Goal: Ask a question: Seek information or help from site administrators or community

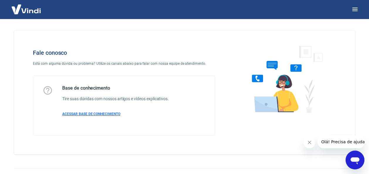
click at [116, 116] on span "ACESSAR BASE DE CONHECIMENTO" at bounding box center [91, 114] width 58 height 4
click at [356, 158] on icon "Abrir janela de mensagens" at bounding box center [354, 160] width 9 height 7
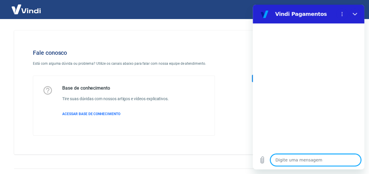
click at [318, 158] on textarea at bounding box center [315, 160] width 90 height 12
type textarea "E"
type textarea "x"
type textarea "Es"
type textarea "x"
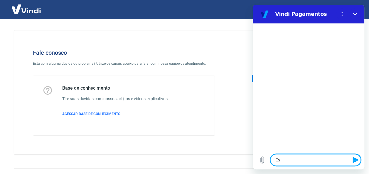
type textarea "Est"
type textarea "x"
type textarea "Esto"
type textarea "x"
type textarea "Estou"
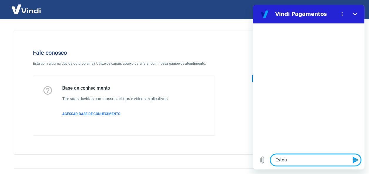
type textarea "x"
type textarea "Estou"
type textarea "x"
type textarea "Estou t"
type textarea "x"
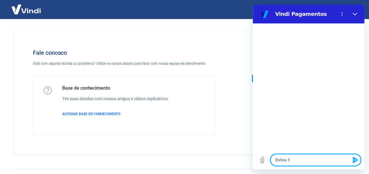
type textarea "Estou te"
type textarea "x"
type textarea "Estou ten"
type textarea "x"
type textarea "Estou tend"
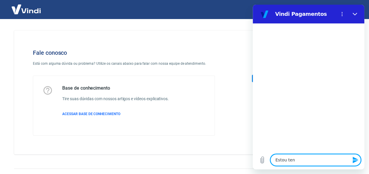
type textarea "x"
type textarea "Estou tendo"
type textarea "x"
type textarea "Estou tendo"
type textarea "x"
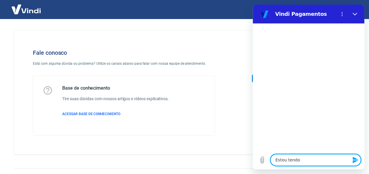
type textarea "Estou tendo p"
type textarea "x"
type textarea "Estou tendo pr"
type textarea "x"
type textarea "Estou tendo pro"
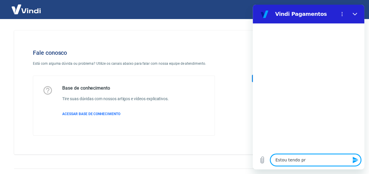
type textarea "x"
type textarea "Estou tendo prob"
type textarea "x"
type textarea "Estou tendo probl"
type textarea "x"
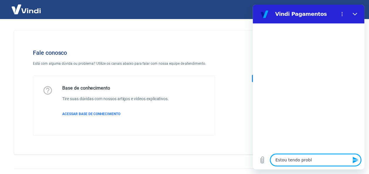
type textarea "Estou tendo proble"
type textarea "x"
type textarea "Estou tendo problem"
type textarea "x"
type textarea "Estou tendo problema"
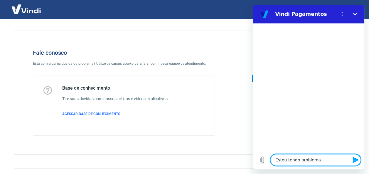
type textarea "x"
type textarea "Estou tendo problemas"
type textarea "x"
type textarea "Estou tendo problemas"
type textarea "x"
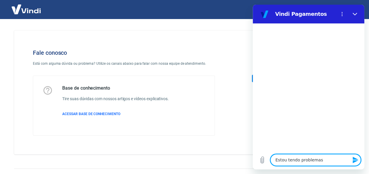
type textarea "Estou tendo problemas c"
type textarea "x"
type textarea "Estou tendo problemas co"
type textarea "x"
type textarea "Estou tendo problemas com"
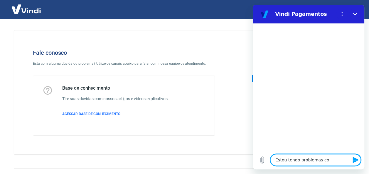
type textarea "x"
type textarea "Estou tendo problemas com"
type textarea "x"
type textarea "Estou tendo problemas com p"
type textarea "x"
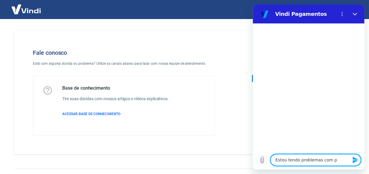
type textarea "Estou tendo problemas com pa"
type textarea "x"
type textarea "Estou tendo problemas com p"
type textarea "x"
type textarea "Estou tendo problemas com"
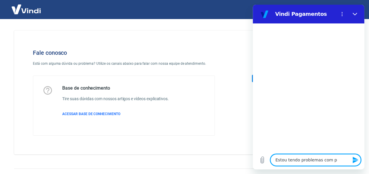
type textarea "x"
type textarea "Estou tendo problemas com r"
type textarea "x"
type textarea "Estou tendo problemas com re"
type textarea "x"
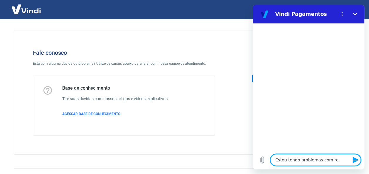
type textarea "Estou tendo problemas com rec"
type textarea "x"
type textarea "Estou tendo problemas com rece"
type textarea "x"
type textarea "Estou tendo problemas com receb"
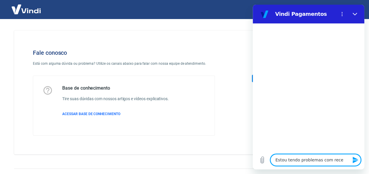
type textarea "x"
type textarea "Estou tendo problemas com recebi"
type textarea "x"
type textarea "Estou tendo problemas com recebim"
type textarea "x"
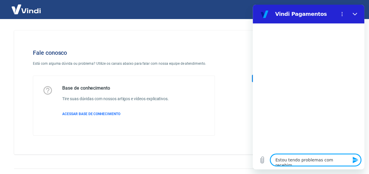
type textarea "Estou tendo problemas com recebime"
type textarea "x"
type textarea "Estou tendo problemas com recebimen"
type textarea "x"
type textarea "Estou tendo problemas com recebiment"
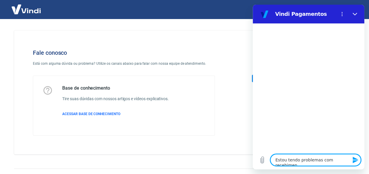
type textarea "x"
type textarea "Estou tendo problemas com recebimento"
type textarea "x"
type textarea "Estou tendo problemas com recebimento"
type textarea "x"
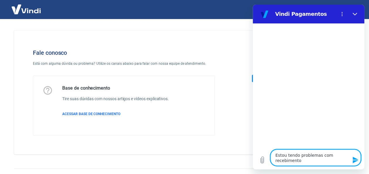
type textarea "Estou tendo problemas com recebimento p"
type textarea "x"
type textarea "Estou tendo problemas com recebimento pi"
type textarea "x"
type textarea "Estou tendo problemas com recebimento pix"
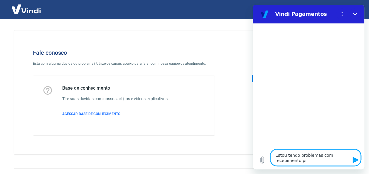
type textarea "x"
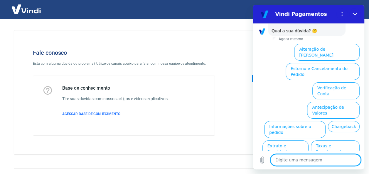
scroll to position [62, 0]
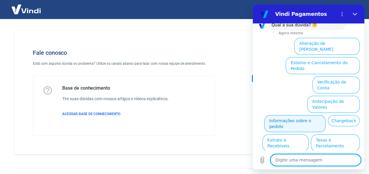
click at [274, 115] on button "Informações sobre o pedido" at bounding box center [294, 123] width 61 height 17
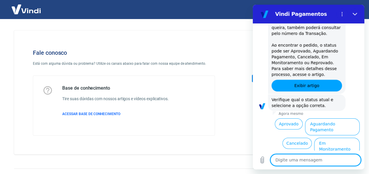
scroll to position [164, 0]
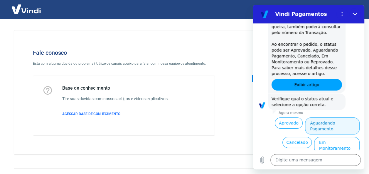
click at [326, 118] on button "Aguardando Pagamento" at bounding box center [332, 126] width 55 height 17
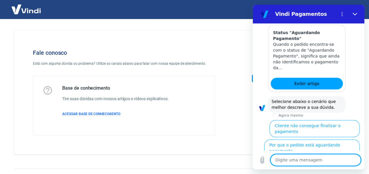
scroll to position [330, 0]
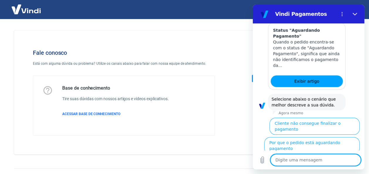
click at [314, 157] on button "Cliente pagou, mas pedido consta 'Aguardando Pagamento'" at bounding box center [323, 168] width 72 height 23
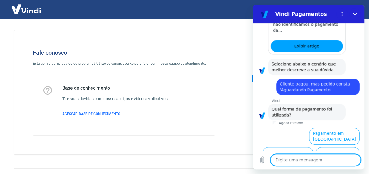
scroll to position [369, 0]
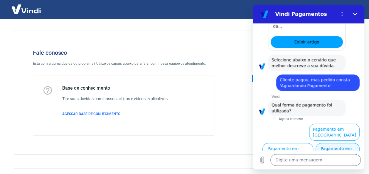
click at [332, 143] on button "Pagamento em Pix" at bounding box center [337, 151] width 44 height 17
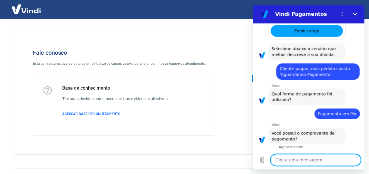
scroll to position [382, 0]
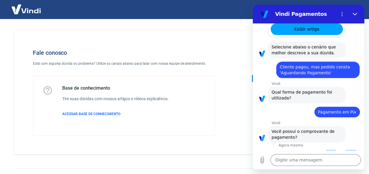
click at [329, 150] on button "Sim" at bounding box center [330, 155] width 17 height 11
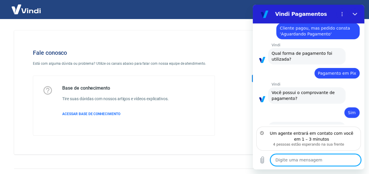
scroll to position [429, 0]
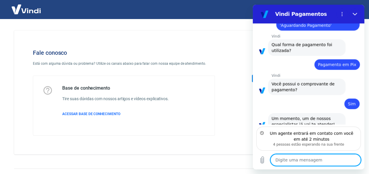
click at [312, 156] on textarea at bounding box center [315, 160] width 90 height 12
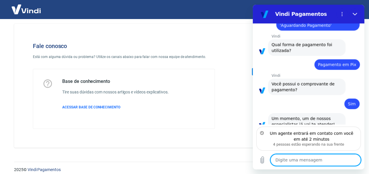
scroll to position [12, 0]
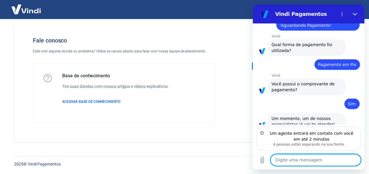
click at [312, 156] on textarea at bounding box center [315, 160] width 90 height 12
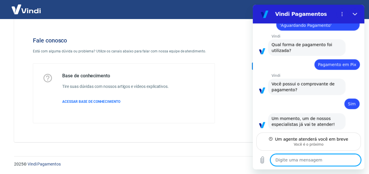
scroll to position [423, 0]
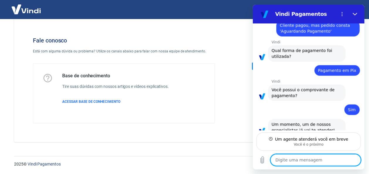
click at [293, 162] on textarea at bounding box center [315, 160] width 90 height 12
click at [309, 160] on textarea at bounding box center [315, 160] width 90 height 12
click at [306, 162] on textarea at bounding box center [315, 160] width 90 height 12
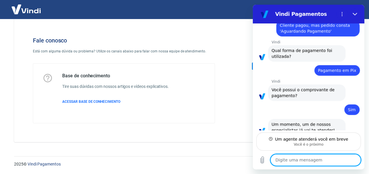
click at [312, 159] on textarea at bounding box center [315, 160] width 90 height 12
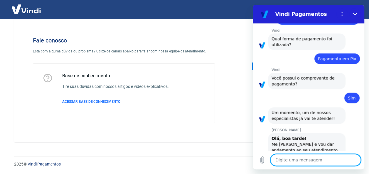
type textarea "x"
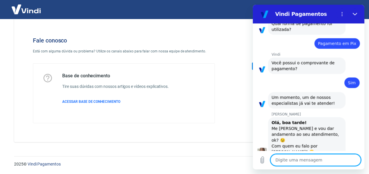
scroll to position [452, 0]
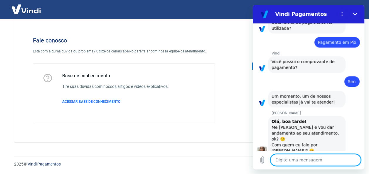
click at [306, 158] on textarea at bounding box center [315, 160] width 90 height 12
type textarea "O"
type textarea "x"
type textarea "Ol"
type textarea "x"
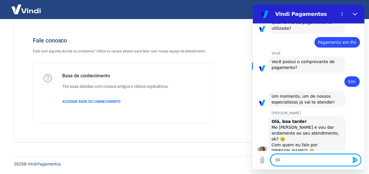
type textarea "Olá"
type textarea "x"
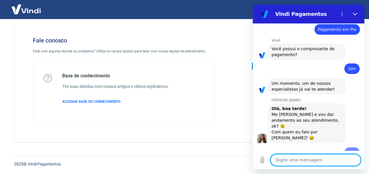
type textarea "x"
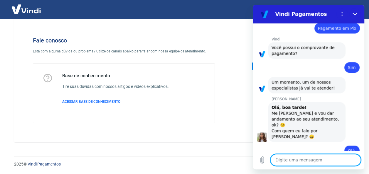
click at [306, 158] on textarea at bounding box center [315, 160] width 90 height 12
type textarea "S"
type textarea "x"
type textarea "Si"
type textarea "x"
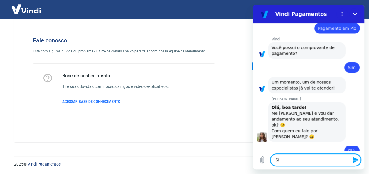
type textarea "Sil"
type textarea "x"
type textarea "Silv"
type textarea "x"
type textarea "[PERSON_NAME]"
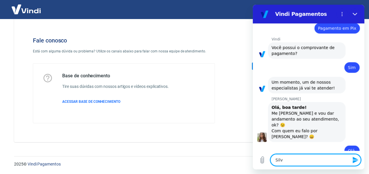
type textarea "x"
type textarea "Silvan"
type textarea "x"
type textarea "Silvana"
type textarea "x"
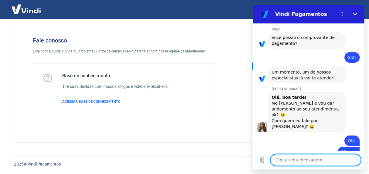
scroll to position [477, 0]
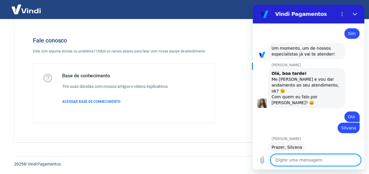
click at [307, 161] on textarea at bounding box center [315, 160] width 90 height 12
type textarea "x"
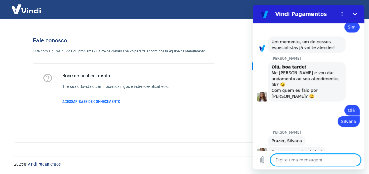
scroll to position [507, 0]
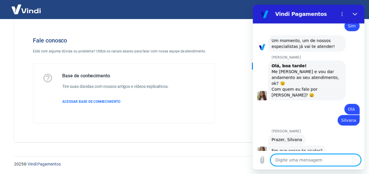
click at [307, 161] on textarea at bounding box center [315, 160] width 90 height 12
type textarea "e"
type textarea "x"
type textarea "es"
type textarea "x"
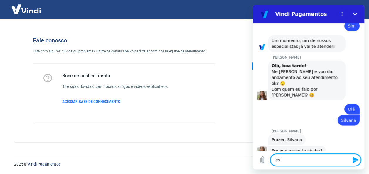
type textarea "est"
type textarea "x"
type textarea "esto"
type textarea "x"
type textarea "estou"
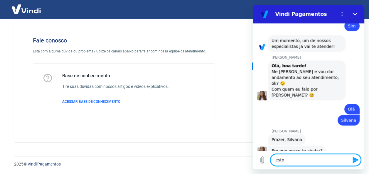
type textarea "x"
type textarea "estou"
type textarea "x"
type textarea "estou c"
type textarea "x"
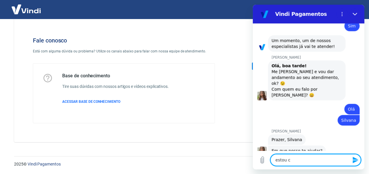
type textarea "estou co"
type textarea "x"
type textarea "estou com"
type textarea "x"
type textarea "estou com"
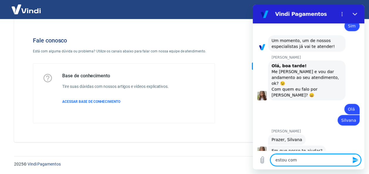
type textarea "x"
type textarea "estou com 2"
type textarea "x"
type textarea "estou com 2"
type textarea "x"
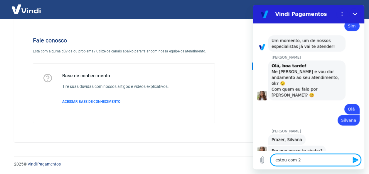
type textarea "estou com 2 c"
type textarea "x"
type textarea "estou com 2 cl"
type textarea "x"
type textarea "estou com 2 cli"
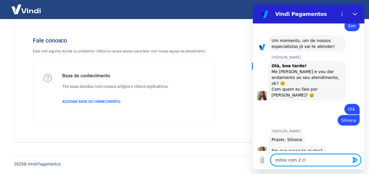
type textarea "x"
type textarea "estou com 2 clie"
type textarea "x"
type textarea "estou com 2 clien"
type textarea "x"
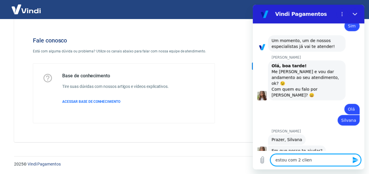
type textarea "estou com 2 client"
type textarea "x"
type textarea "estou com 2 cliente"
type textarea "x"
type textarea "estou com 2 clientes"
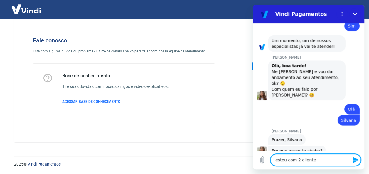
type textarea "x"
type textarea "estou com 2 clientes"
type textarea "x"
type textarea "estou com 2 clientes q"
type textarea "x"
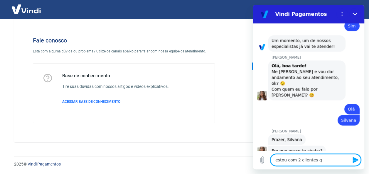
type textarea "estou com 2 clientes qu"
type textarea "x"
type textarea "estou com 2 clientes que"
type textarea "x"
type textarea "estou com 2 clientes que"
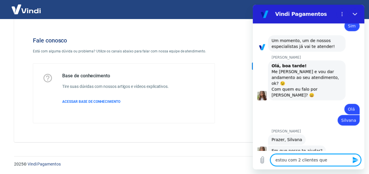
type textarea "x"
type textarea "estou com 2 clientes que d"
type textarea "x"
type textarea "estou com 2 clientes que di"
type textarea "x"
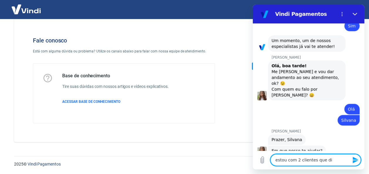
type textarea "estou com 2 clientes que dis"
type textarea "x"
type textarea "estou com 2 clientes que diss"
type textarea "x"
type textarea "estou com 2 clientes que disse"
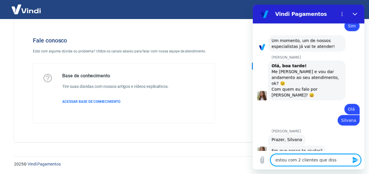
type textarea "x"
type textarea "estou com 2 clientes que disser"
type textarea "x"
type textarea "estou com 2 clientes que dissera"
type textarea "x"
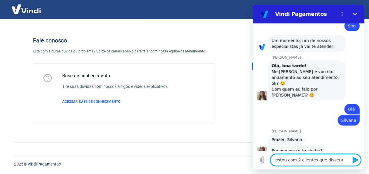
type textarea "estou com 2 clientes que disseram"
type textarea "x"
type textarea "estou com 2 clientes que disseram"
type textarea "x"
type textarea "estou com 2 clientes que disseram q"
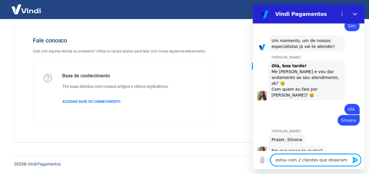
type textarea "x"
type textarea "estou com 2 clientes que disseram qu"
type textarea "x"
type textarea "estou com 2 clientes que disseram que"
type textarea "x"
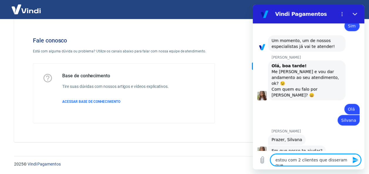
type textarea "estou com 2 clientes que disseram que"
type textarea "x"
type textarea "estou com 2 clientes que disseram que p"
type textarea "x"
type textarea "estou com 2 clientes que disseram que pa"
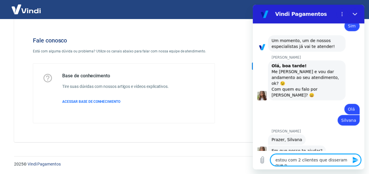
type textarea "x"
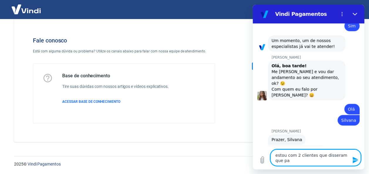
type textarea "estou com 2 clientes que disseram que pag"
type textarea "x"
type textarea "estou com 2 clientes que disseram que paga"
type textarea "x"
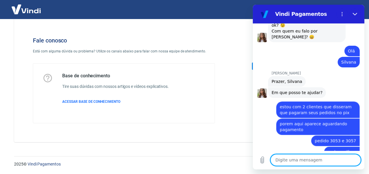
scroll to position [566, 0]
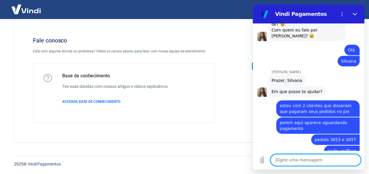
click at [310, 161] on textarea at bounding box center [315, 160] width 90 height 12
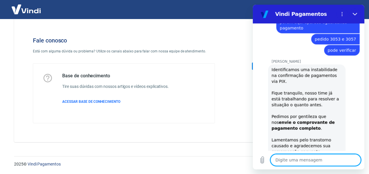
scroll to position [668, 0]
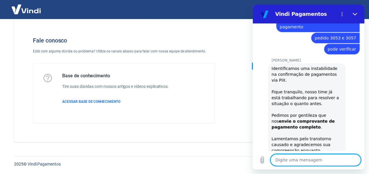
click at [305, 159] on textarea at bounding box center [315, 160] width 90 height 12
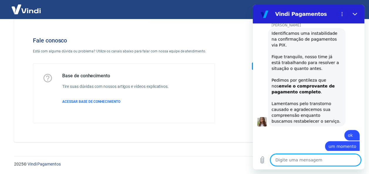
scroll to position [704, 0]
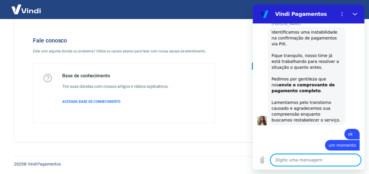
click at [305, 159] on textarea at bounding box center [315, 160] width 90 height 12
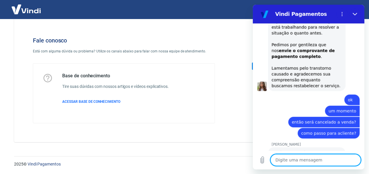
scroll to position [741, 0]
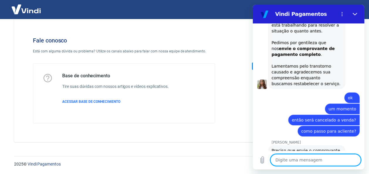
click at [291, 160] on textarea at bounding box center [315, 160] width 90 height 12
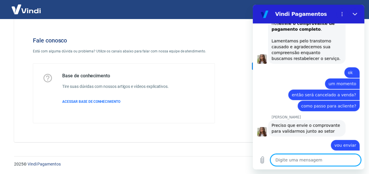
scroll to position [785, 0]
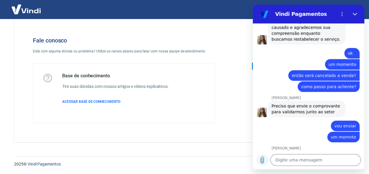
click at [260, 159] on icon "Carregar arquivo" at bounding box center [261, 160] width 3 height 7
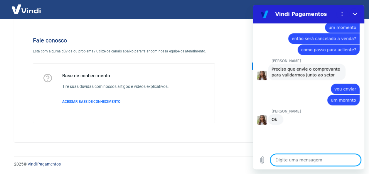
scroll to position [822, 0]
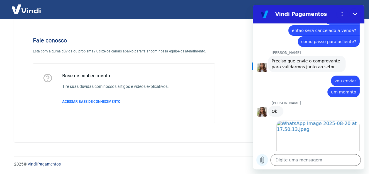
click at [264, 160] on icon "Carregar arquivo" at bounding box center [261, 160] width 7 height 7
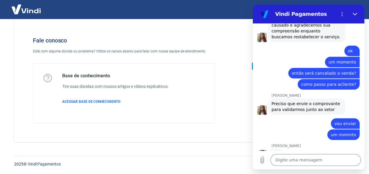
scroll to position [846, 0]
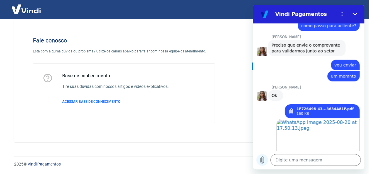
click at [263, 156] on button "Carregar arquivo" at bounding box center [262, 160] width 12 height 12
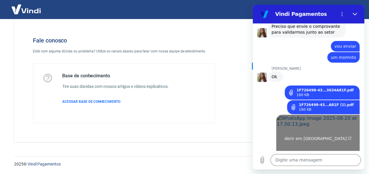
scroll to position [861, 0]
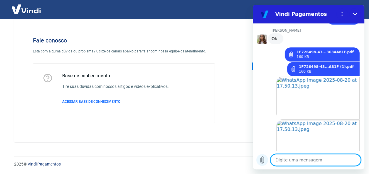
click at [261, 161] on icon "Carregar arquivo" at bounding box center [261, 160] width 7 height 7
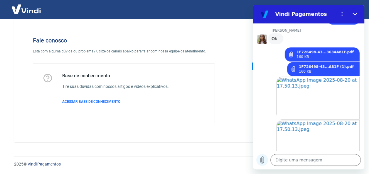
scroll to position [904, 0]
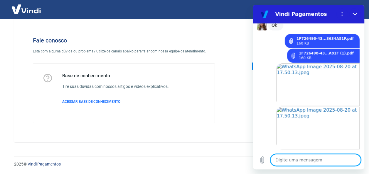
click at [306, 163] on textarea at bounding box center [315, 160] width 90 height 12
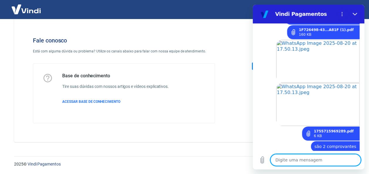
scroll to position [941, 0]
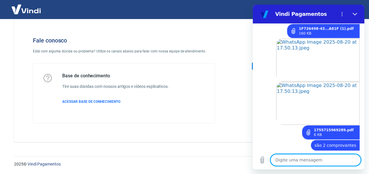
click at [306, 163] on textarea at bounding box center [315, 160] width 90 height 12
click at [325, 159] on textarea at bounding box center [315, 160] width 90 height 12
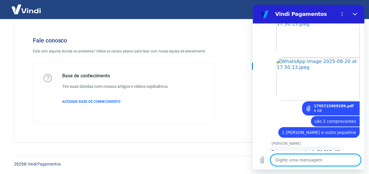
scroll to position [966, 0]
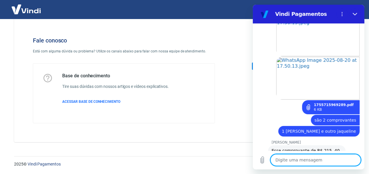
click at [311, 161] on textarea at bounding box center [315, 160] width 90 height 12
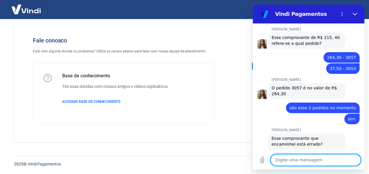
scroll to position [1081, 0]
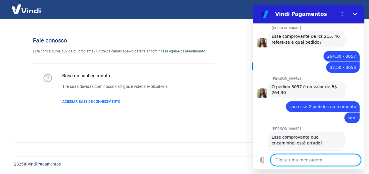
click at [302, 156] on div "160 KB" at bounding box center [307, 158] width 57 height 5
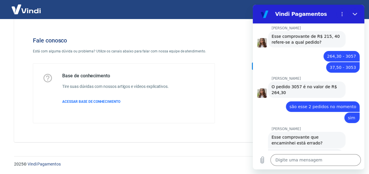
click at [293, 151] on link "1F726498-43...3634A81F.pdf" at bounding box center [307, 153] width 57 height 5
click at [289, 151] on link "1F726498-43...3634A81F.pdf" at bounding box center [307, 153] width 57 height 5
click at [288, 156] on textarea at bounding box center [315, 160] width 90 height 12
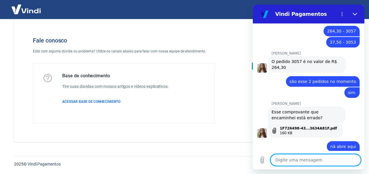
scroll to position [1107, 0]
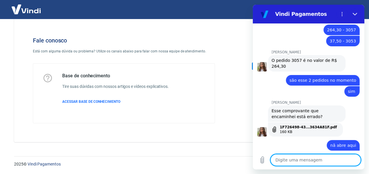
click at [291, 160] on textarea at bounding box center [315, 160] width 90 height 12
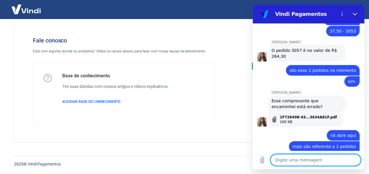
scroll to position [1118, 0]
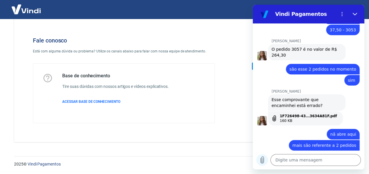
click at [260, 158] on icon "Carregar arquivo" at bounding box center [261, 160] width 3 height 7
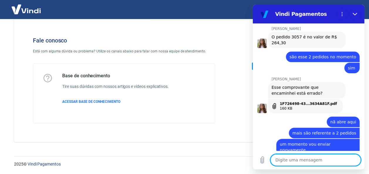
scroll to position [1132, 0]
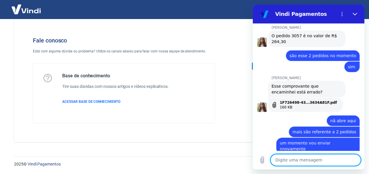
click at [328, 159] on textarea at bounding box center [315, 160] width 90 height 12
click at [262, 160] on icon "Carregar arquivo" at bounding box center [261, 160] width 7 height 7
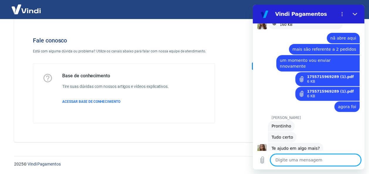
scroll to position [1240, 0]
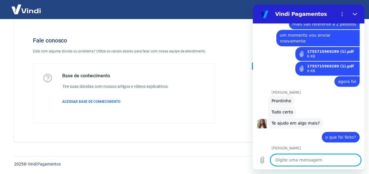
click at [305, 164] on textarea at bounding box center [315, 160] width 90 height 12
click at [305, 162] on textarea at bounding box center [315, 160] width 90 height 12
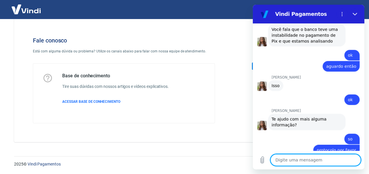
scroll to position [1436, 0]
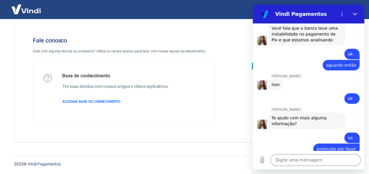
drag, startPoint x: 308, startPoint y: 146, endPoint x: 270, endPoint y: 140, distance: 38.9
click at [270, 158] on div "[PERSON_NAME] [PERSON_NAME] diz: Segue #1677091 Agora mesmo" at bounding box center [310, 168] width 107 height 21
copy div "Segue #1677091 Agora mesmo"
